Goal: Task Accomplishment & Management: Use online tool/utility

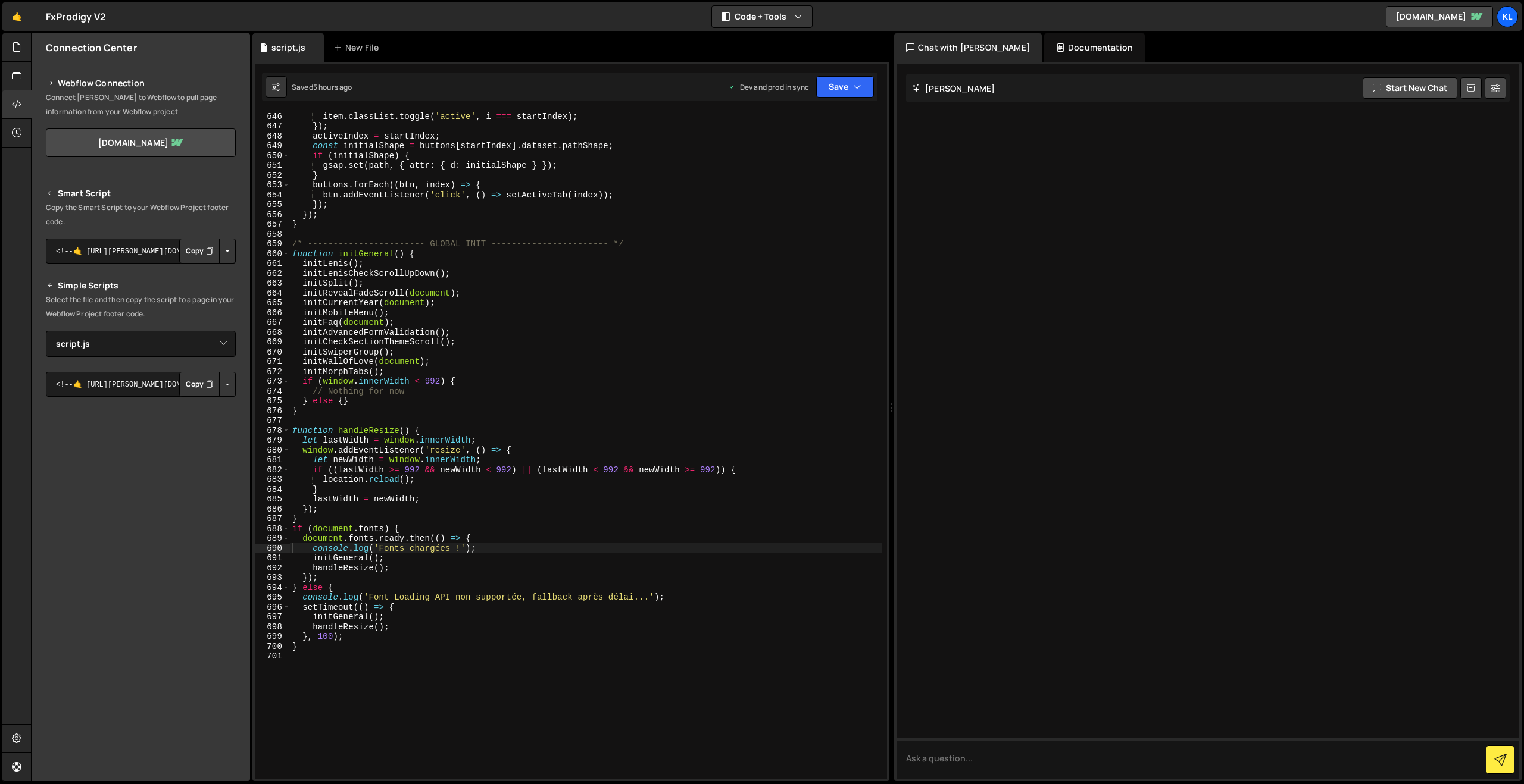
select select "47649"
click at [11, 22] on link "🤙" at bounding box center [17, 16] width 29 height 28
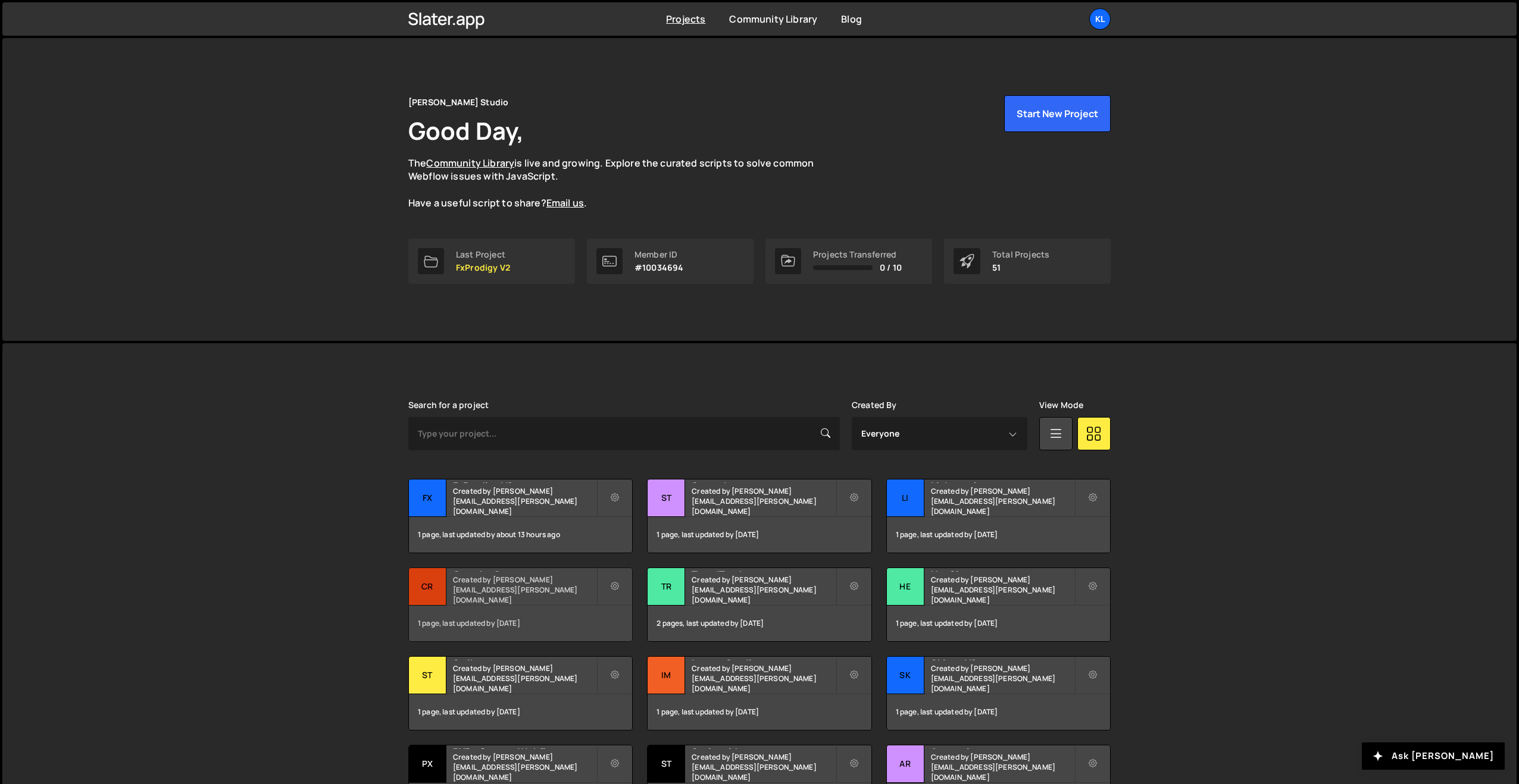
click at [495, 593] on small "Created by [PERSON_NAME][EMAIL_ADDRESS][PERSON_NAME][DOMAIN_NAME]" at bounding box center [525, 590] width 143 height 30
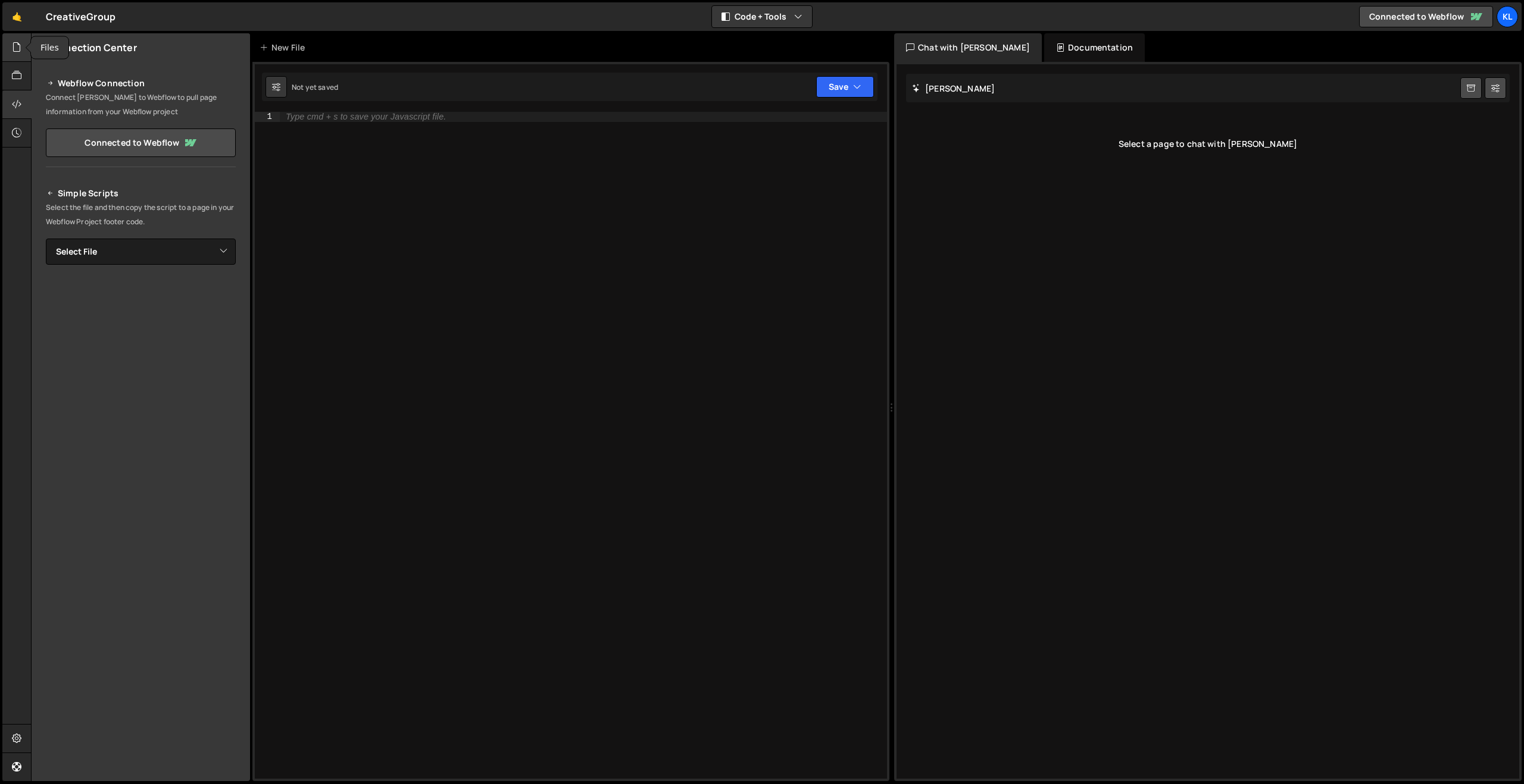
click at [11, 48] on div at bounding box center [17, 47] width 29 height 28
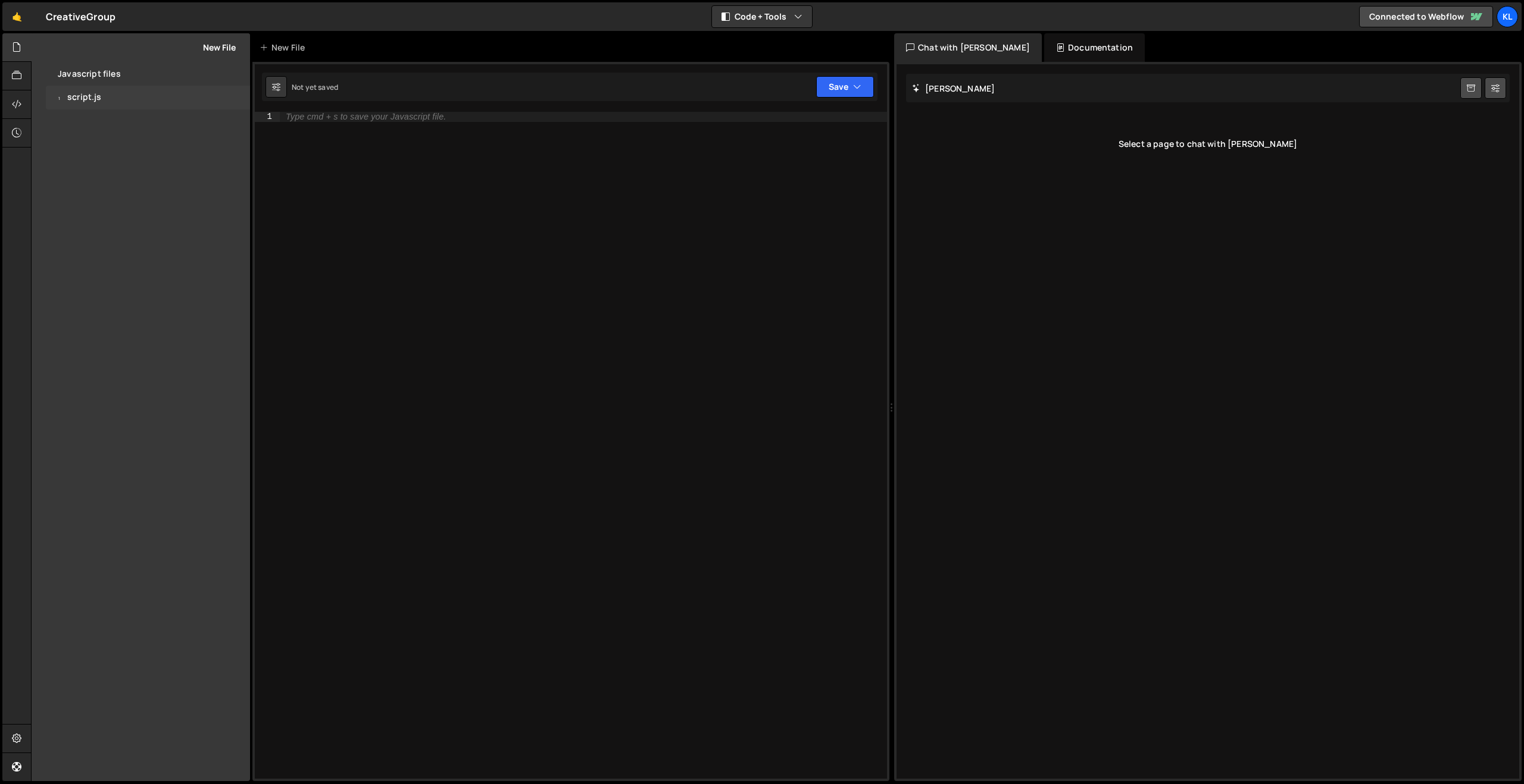
click at [80, 86] on div "1 script.js 0" at bounding box center [148, 97] width 204 height 24
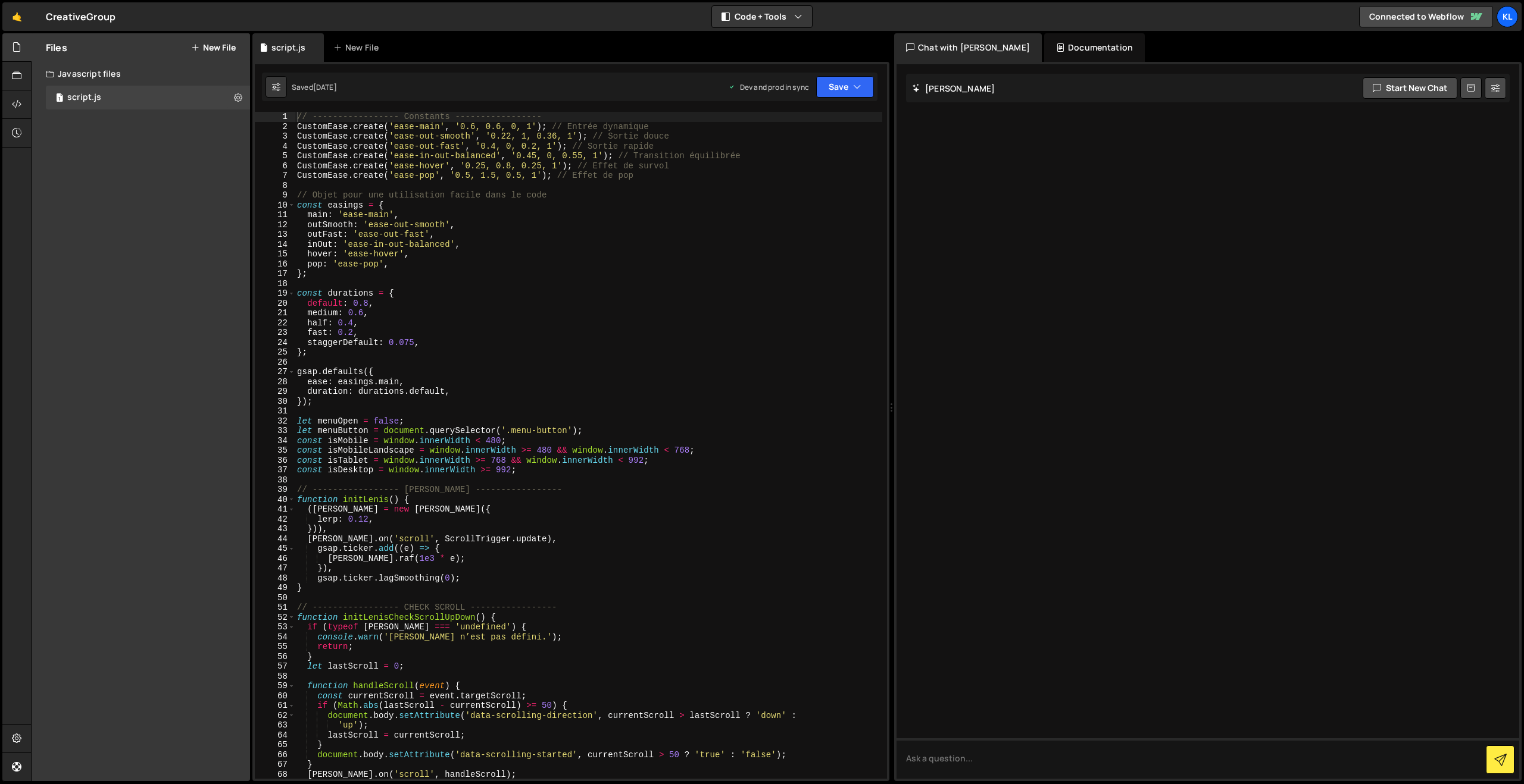
click at [395, 159] on div "// ----------------- Constants ----------------- CustomEase . create ( 'ease-ma…" at bounding box center [588, 455] width 588 height 687
type textarea "}"
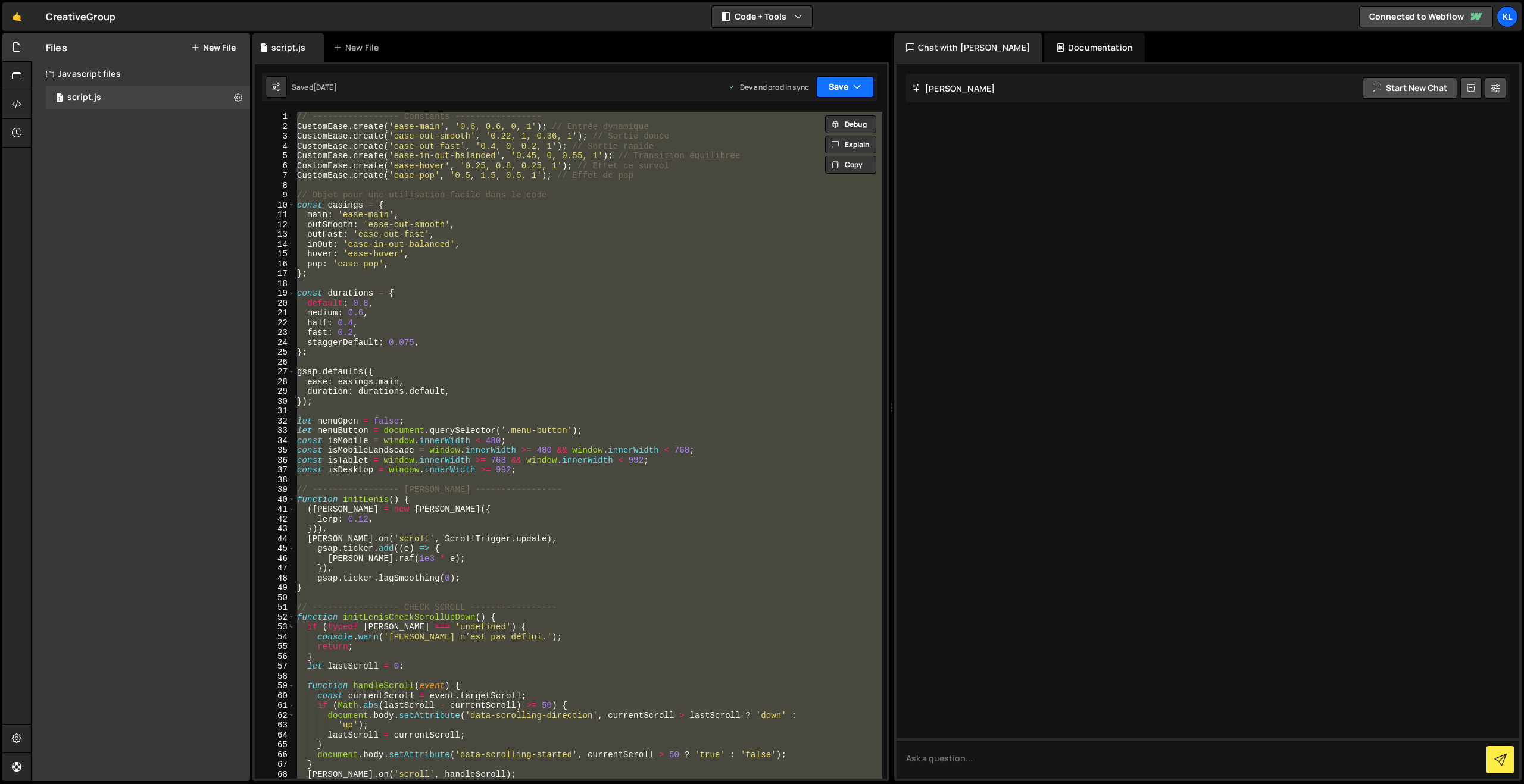
paste textarea
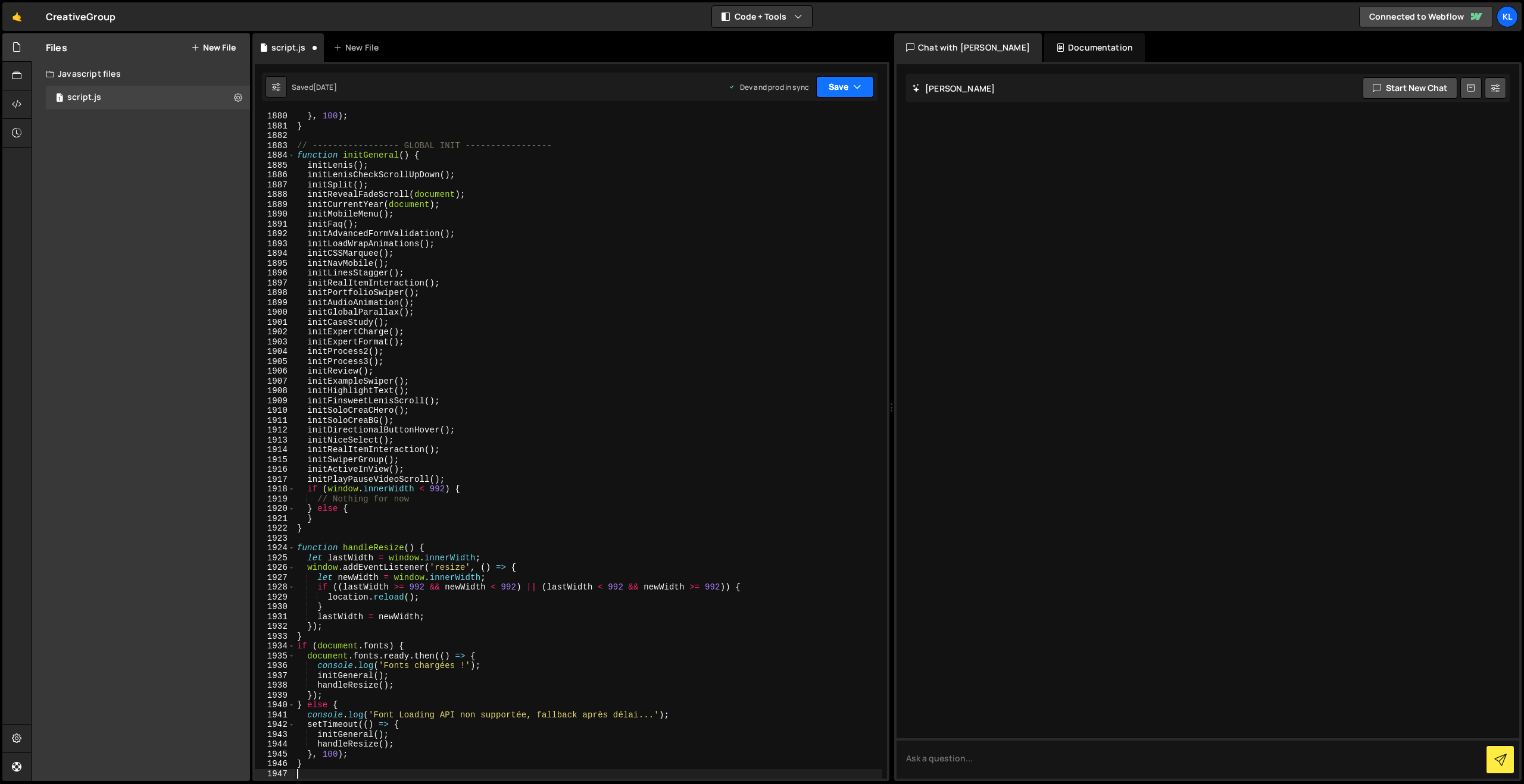
click at [847, 85] on button "Save" at bounding box center [845, 87] width 58 height 22
click at [777, 155] on div "Save to Production S" at bounding box center [805, 155] width 124 height 12
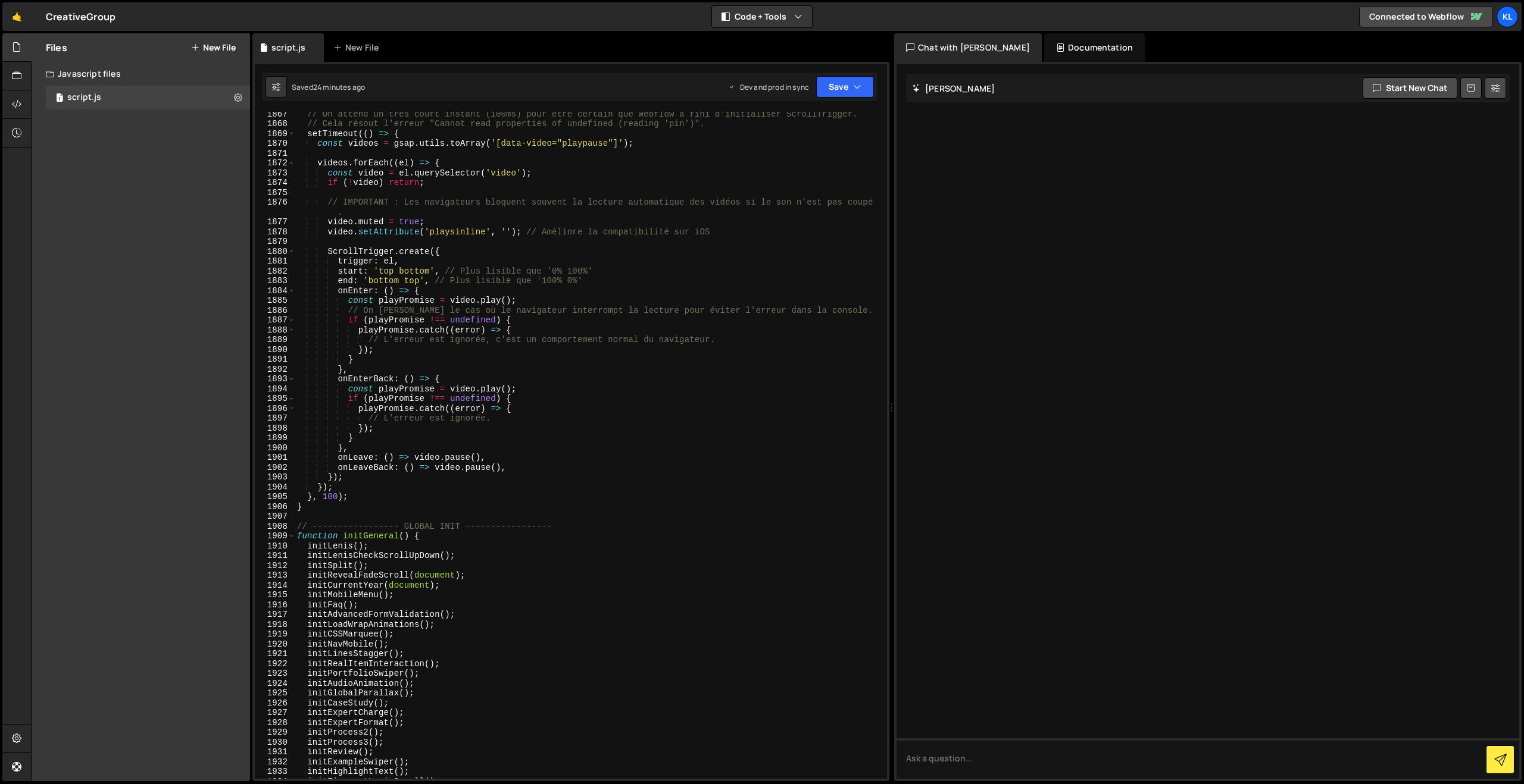
scroll to position [18279, 0]
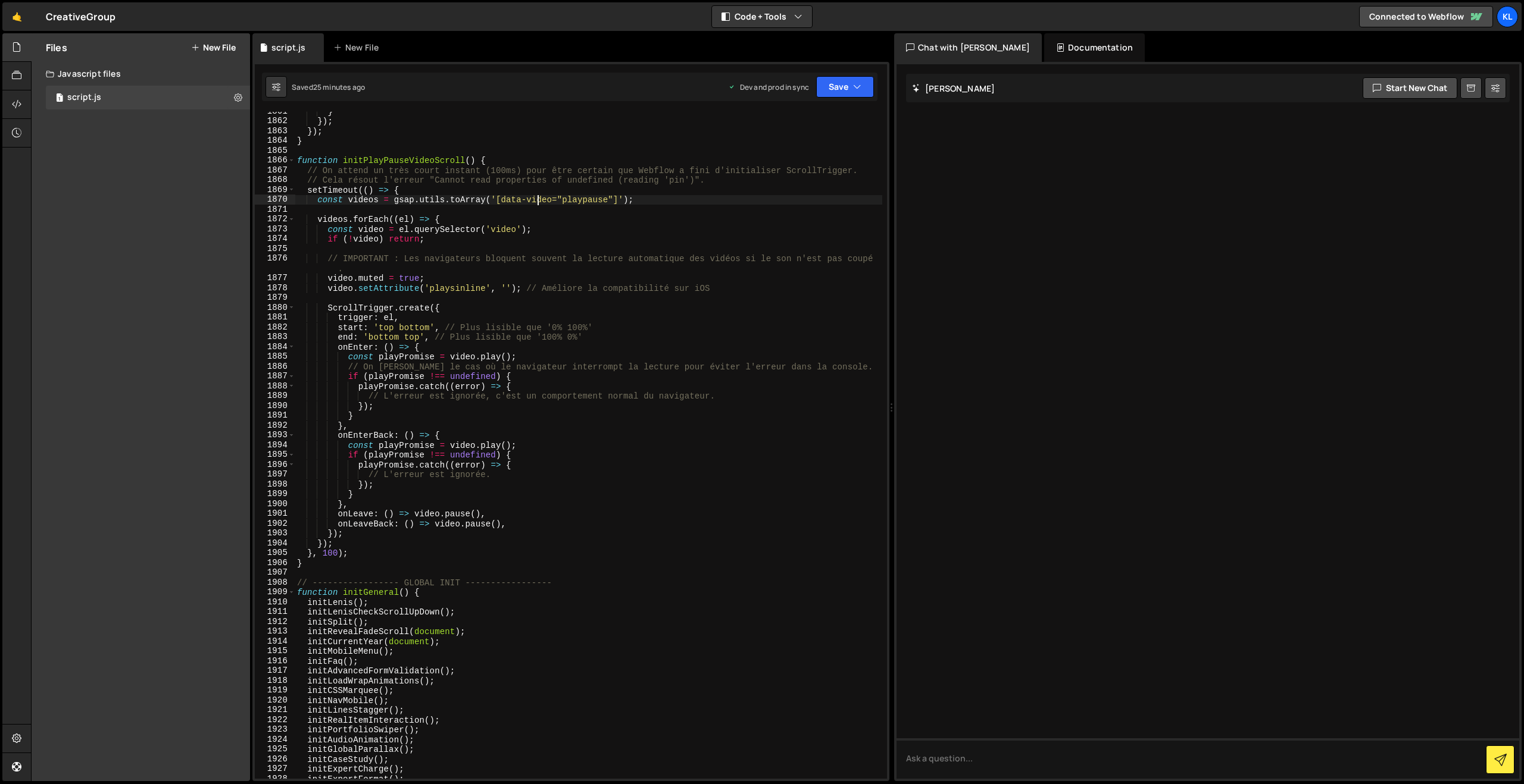
click at [538, 197] on div "} }) ; }) ; } function initPlayPauseVideoScroll ( ) { // On attend un très cour…" at bounding box center [588, 450] width 588 height 687
click at [503, 199] on div "} }) ; }) ; } function initPlayPauseVideoScroll ( ) { // On attend un très cour…" at bounding box center [588, 450] width 588 height 687
click at [569, 218] on div "} }) ; }) ; } function initPlayPauseVideoScroll ( ) { // On attend un très cour…" at bounding box center [588, 450] width 588 height 687
type textarea "}"
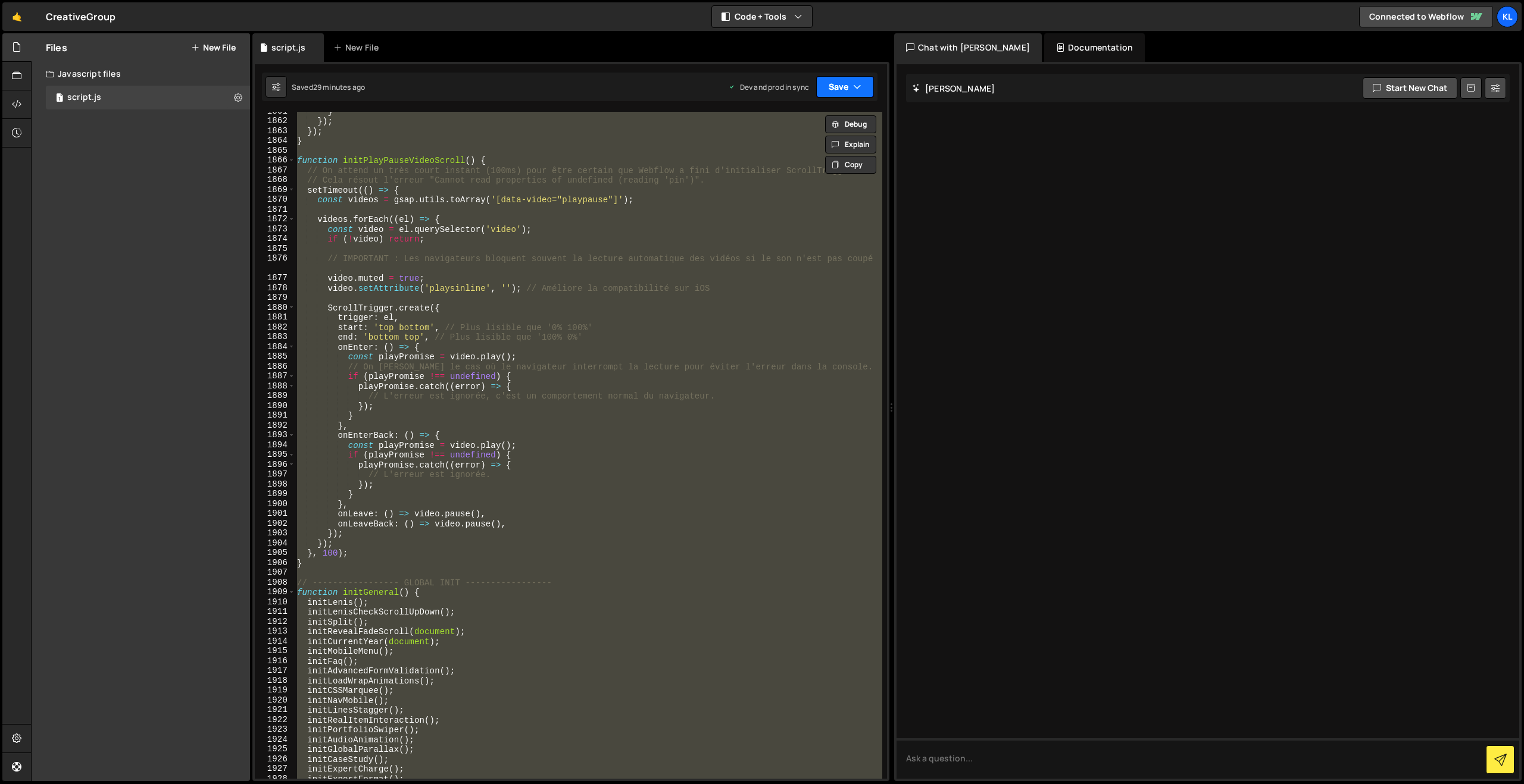
paste textarea
click at [851, 90] on button "Save" at bounding box center [845, 87] width 58 height 22
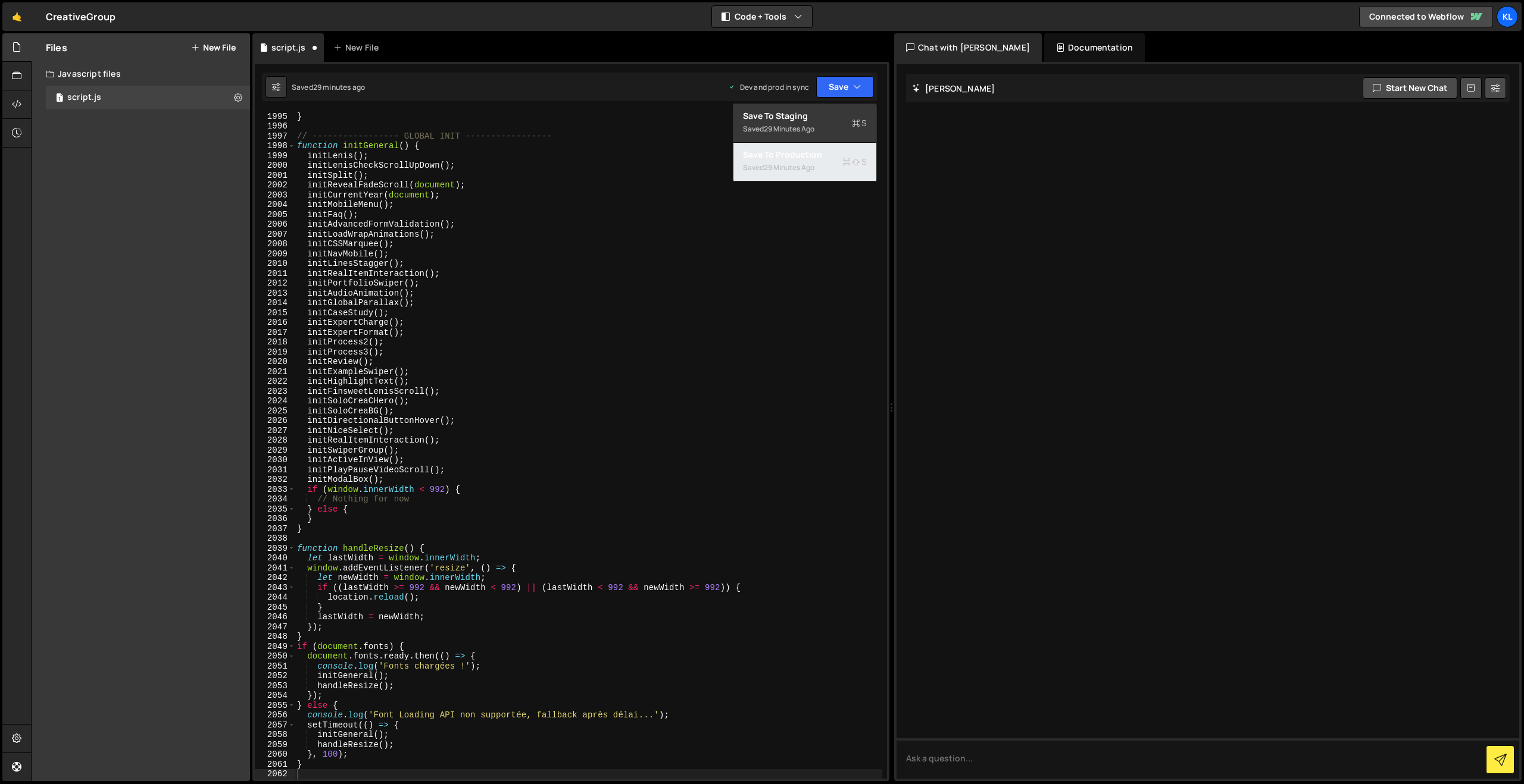
click at [796, 158] on div "Save to Production S" at bounding box center [805, 155] width 124 height 12
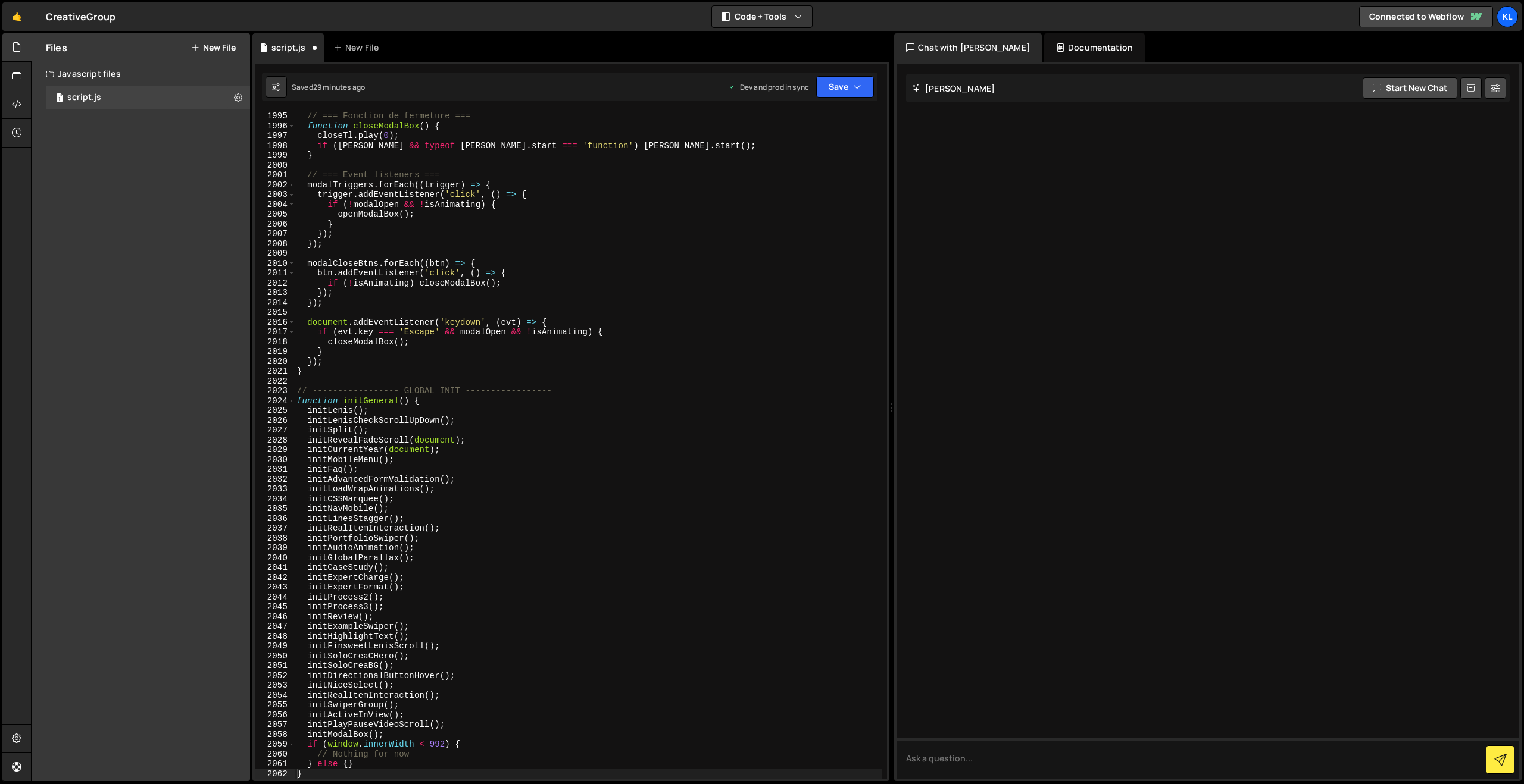
scroll to position [18632, 0]
click at [698, 253] on div "// === Fonction de fermeture === function closeModalBox ( ) { closeTl . play ( …" at bounding box center [588, 454] width 588 height 687
type textarea "}"
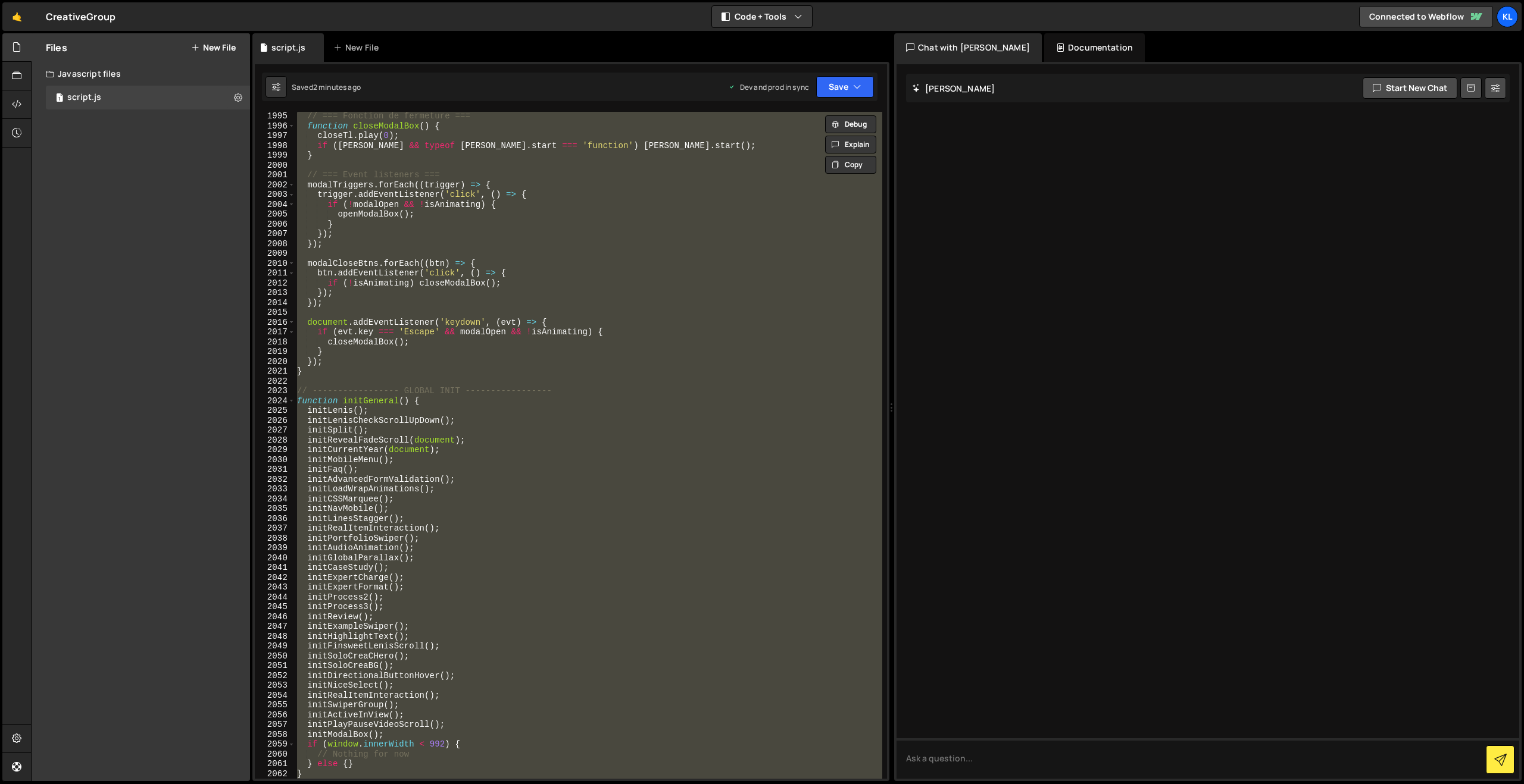
paste textarea
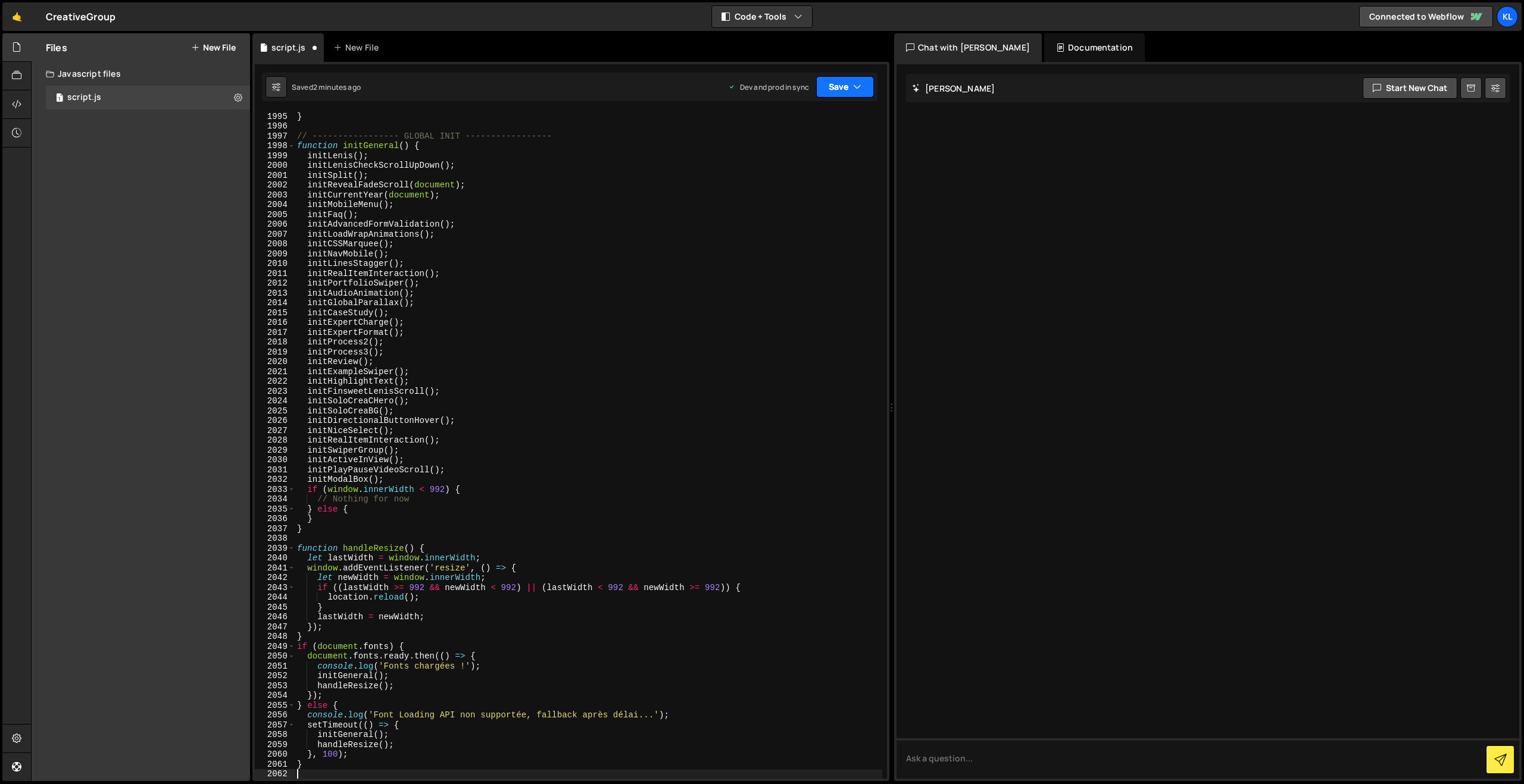
click at [834, 95] on button "Save" at bounding box center [845, 87] width 58 height 22
click at [792, 163] on div "2 minutes ago" at bounding box center [787, 167] width 47 height 10
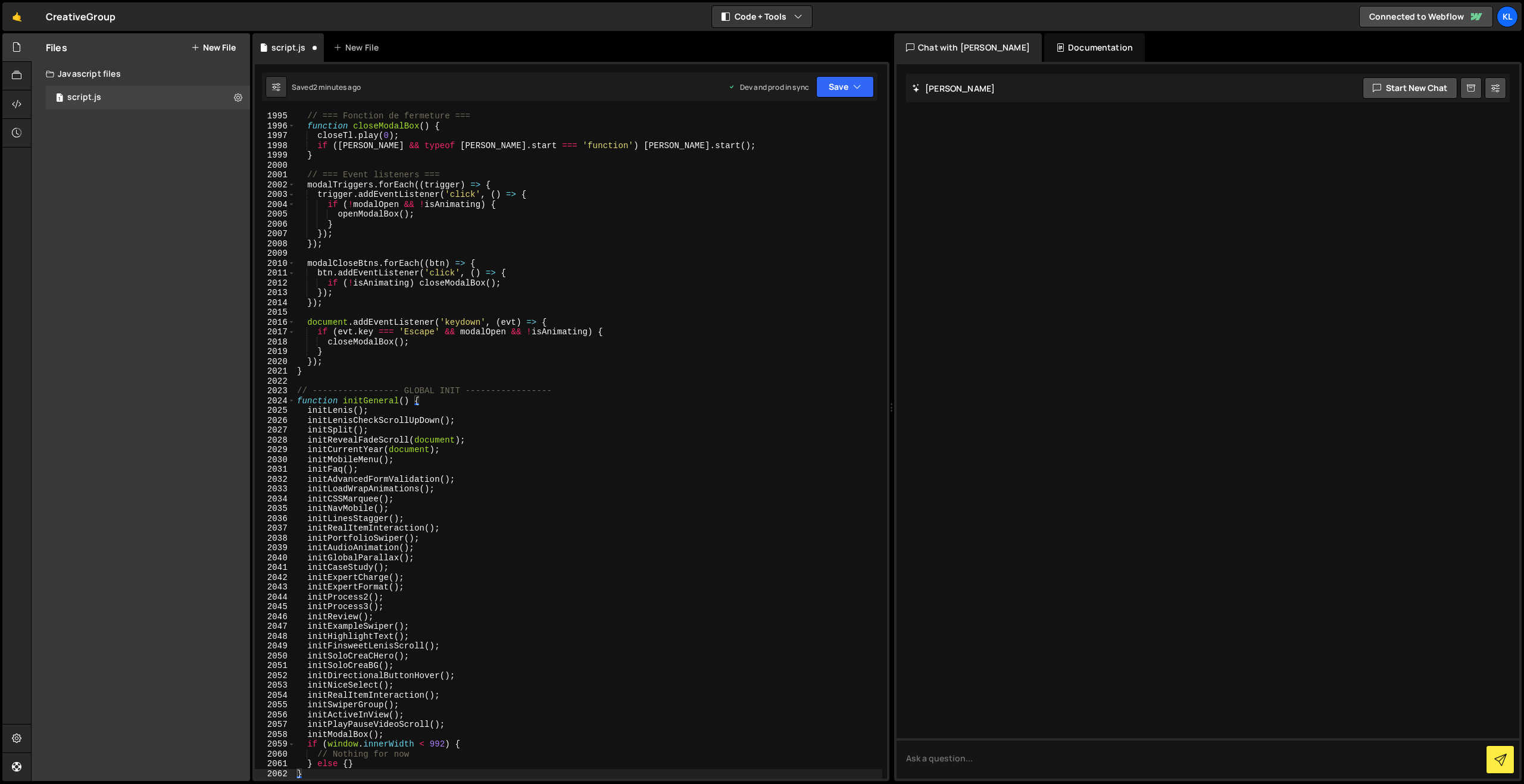
scroll to position [18632, 0]
type textarea "});"
click at [513, 234] on div "// === Fonction de fermeture === function closeModalBox ( ) { closeTl . play ( …" at bounding box center [588, 454] width 588 height 687
click at [14, 12] on link "🤙" at bounding box center [17, 16] width 29 height 28
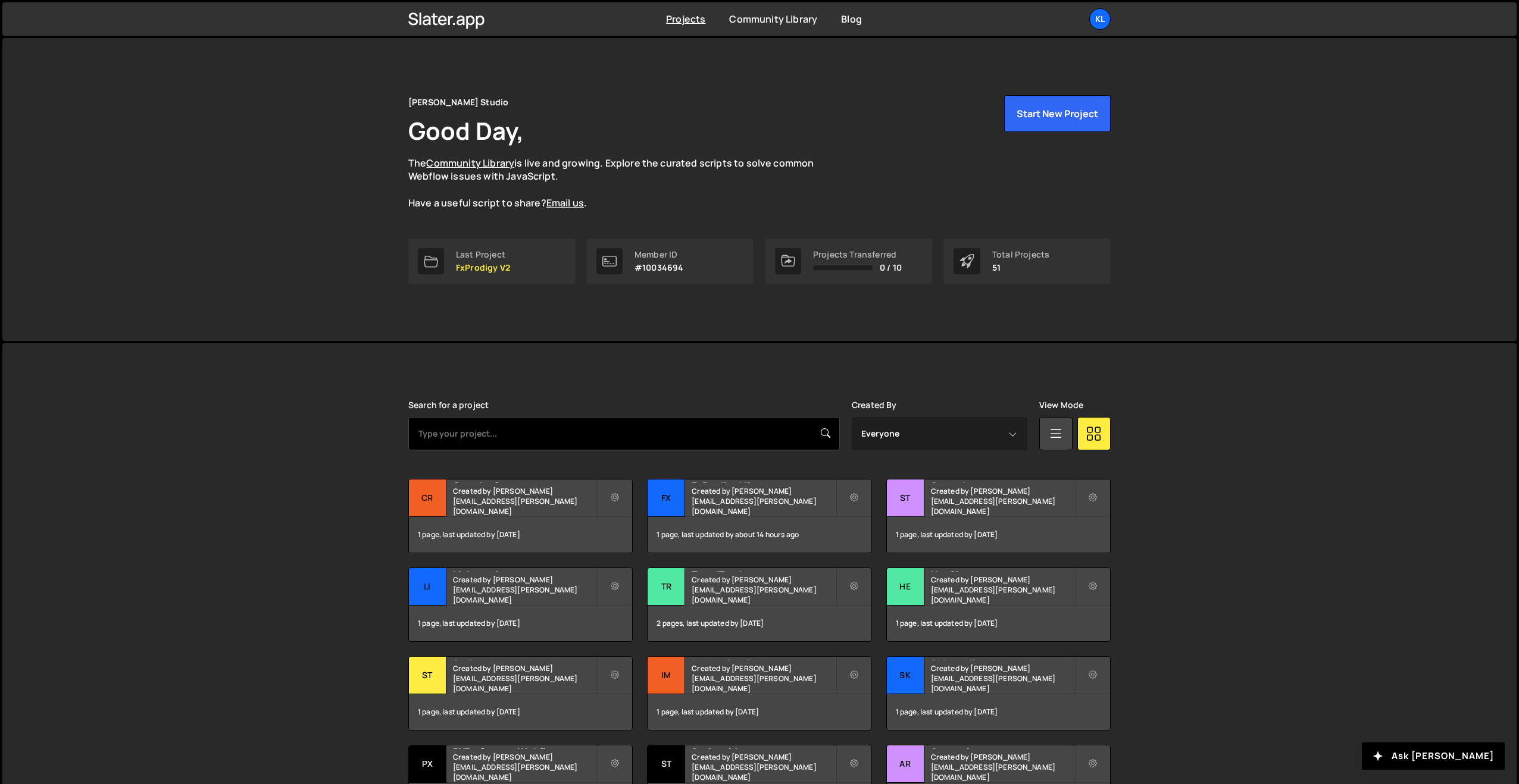
click at [514, 416] on div "Search for a project" at bounding box center [624, 426] width 432 height 50
click at [512, 439] on input "text" at bounding box center [624, 433] width 432 height 34
type input "hey"
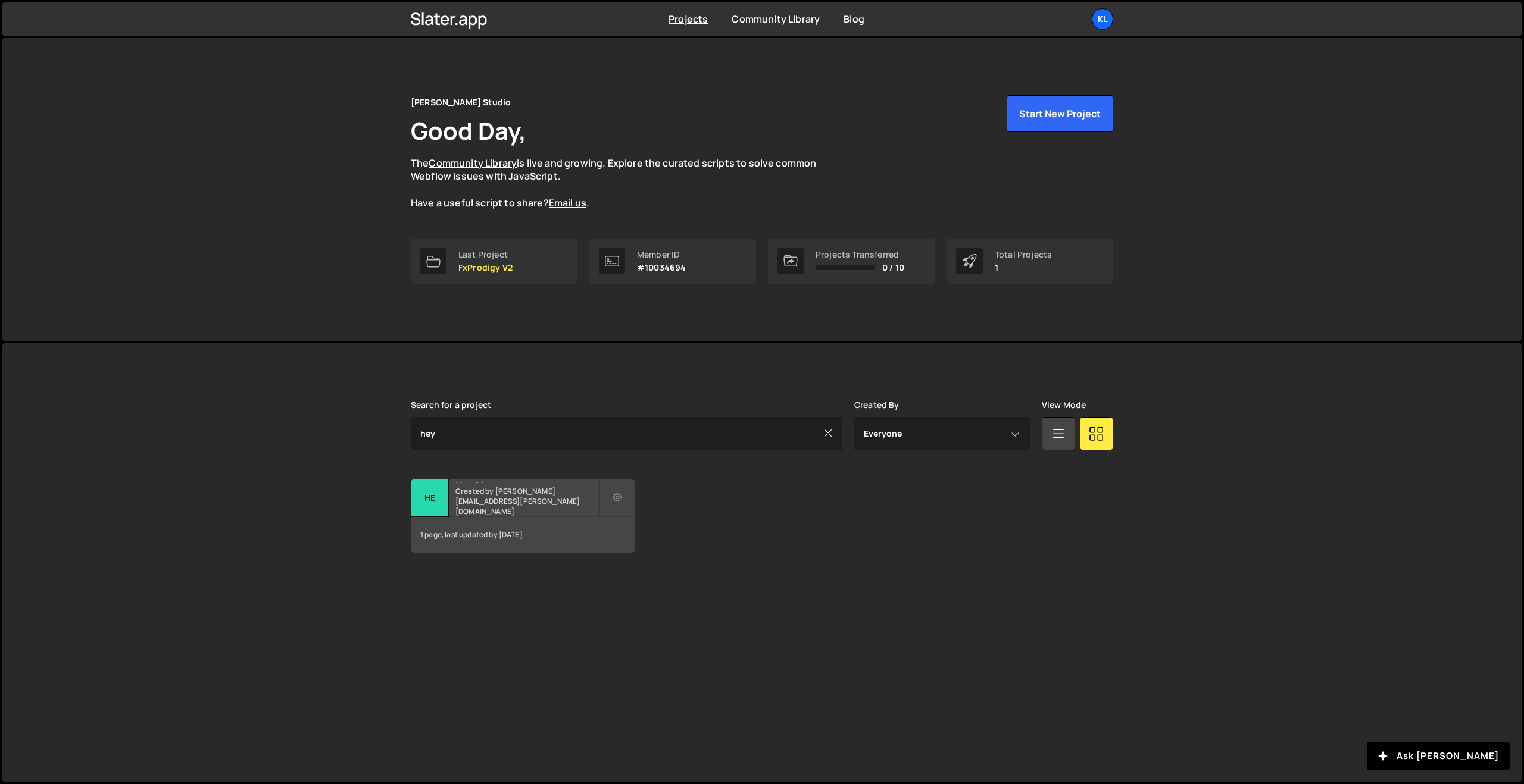
click at [510, 483] on h2 "HeySimon" at bounding box center [527, 481] width 143 height 3
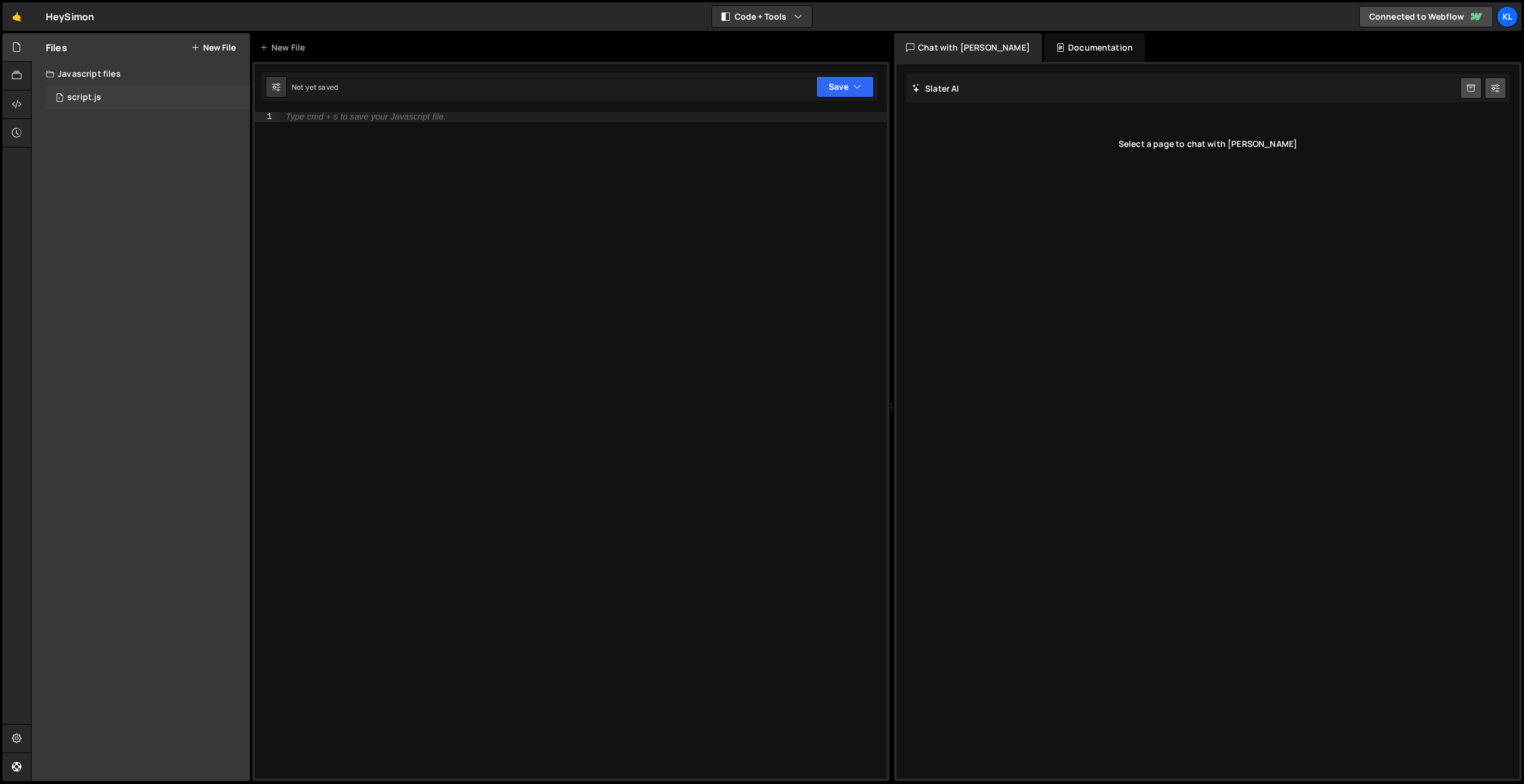
click at [93, 91] on div "1 script.js 0" at bounding box center [148, 97] width 204 height 24
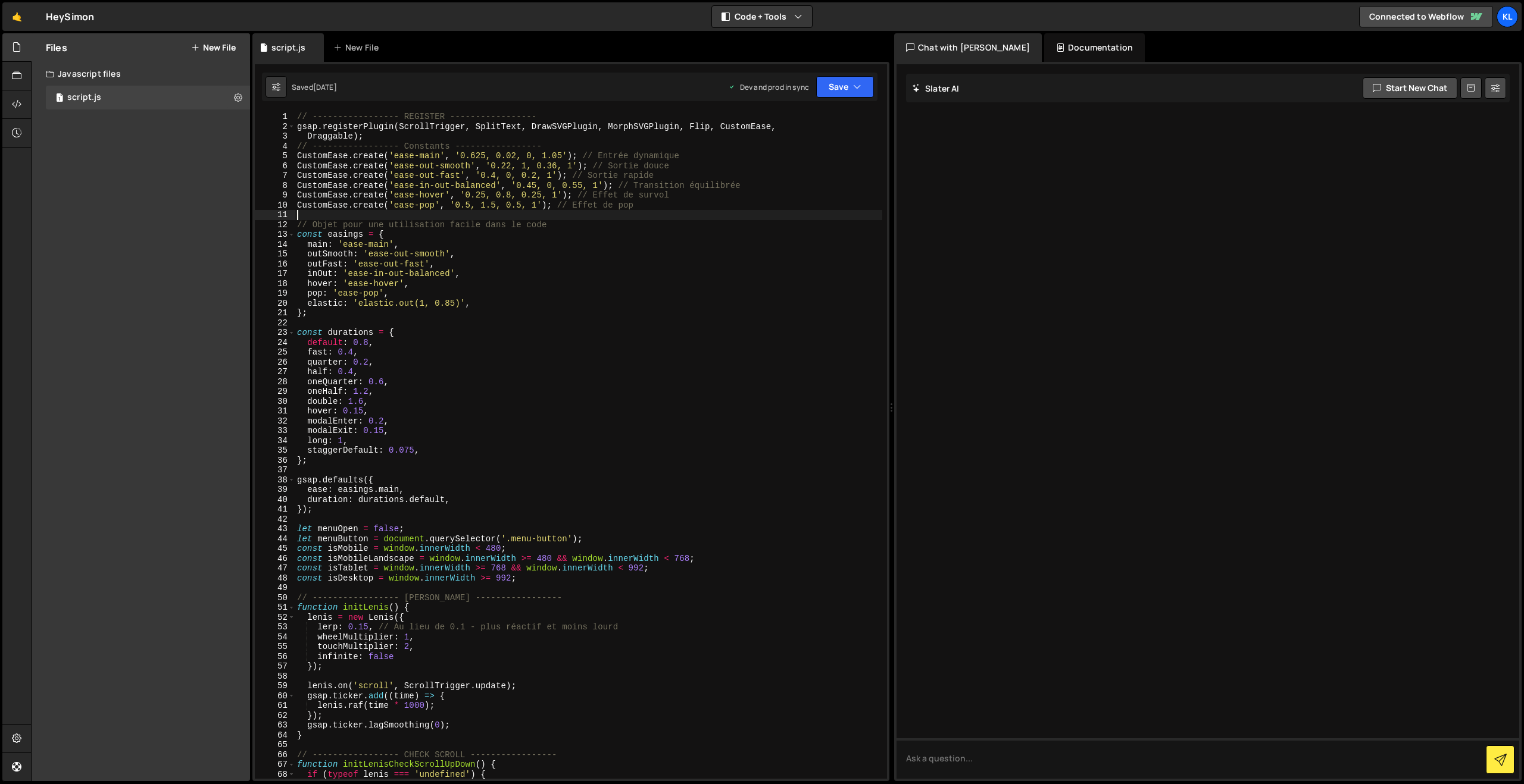
type textarea "}"
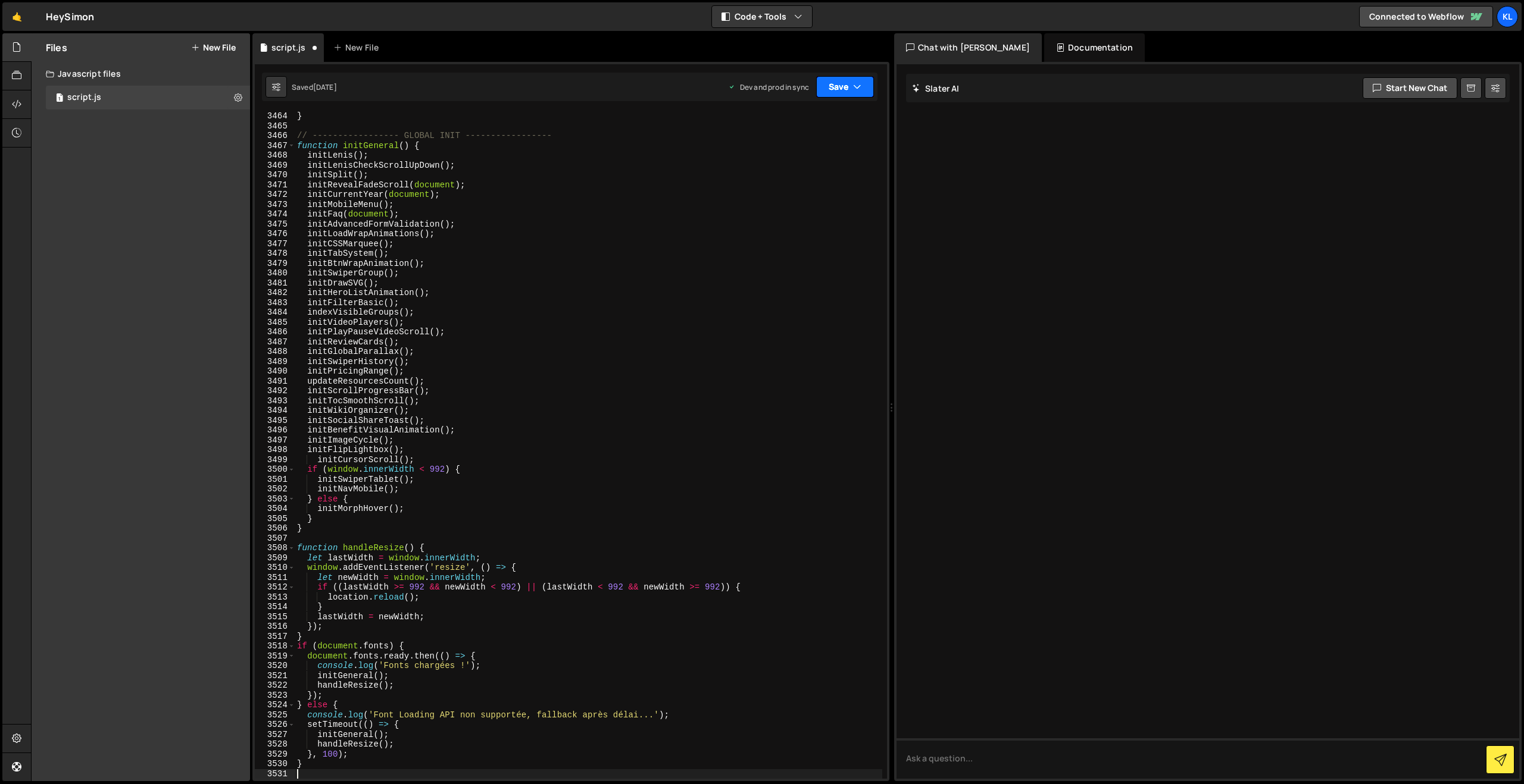
click at [834, 84] on button "Save" at bounding box center [845, 87] width 58 height 22
click at [791, 156] on div "Save to Production S" at bounding box center [805, 155] width 124 height 12
